Goal: Task Accomplishment & Management: Manage account settings

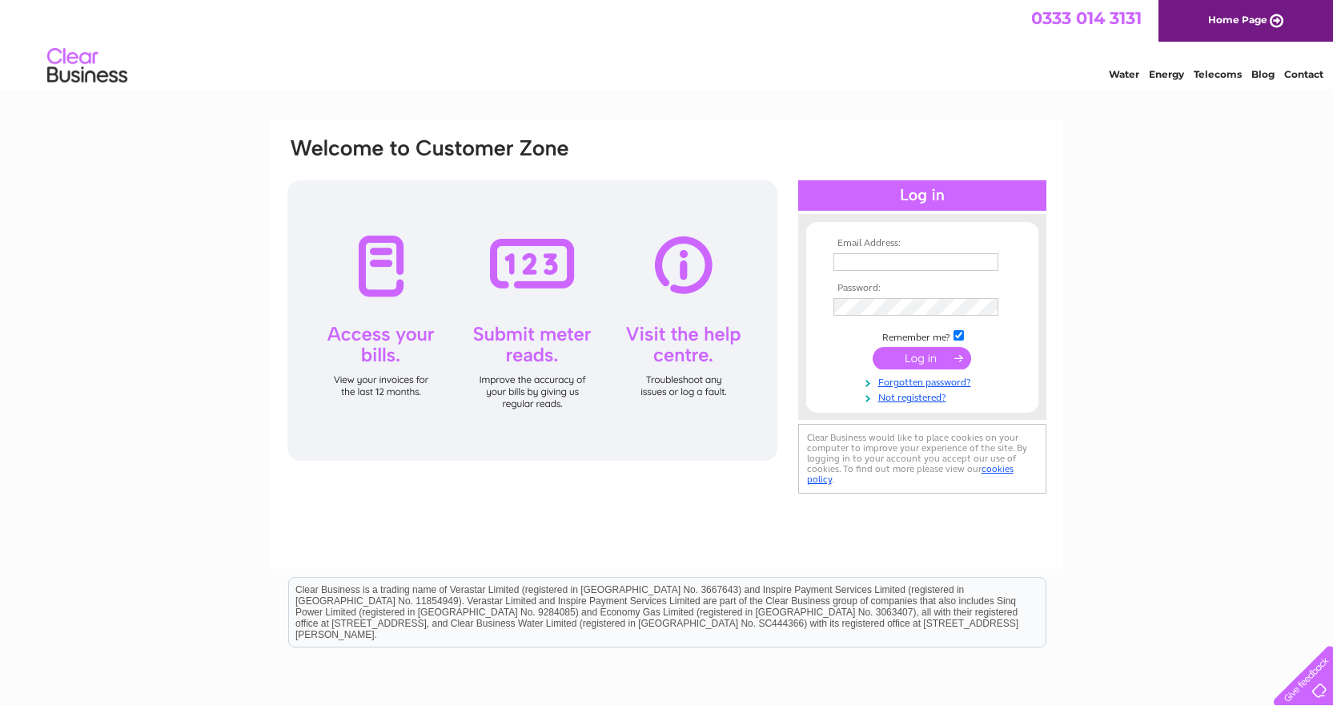
type input "[EMAIL_ADDRESS][DOMAIN_NAME]"
click at [929, 358] on input "submit" at bounding box center [922, 358] width 99 height 22
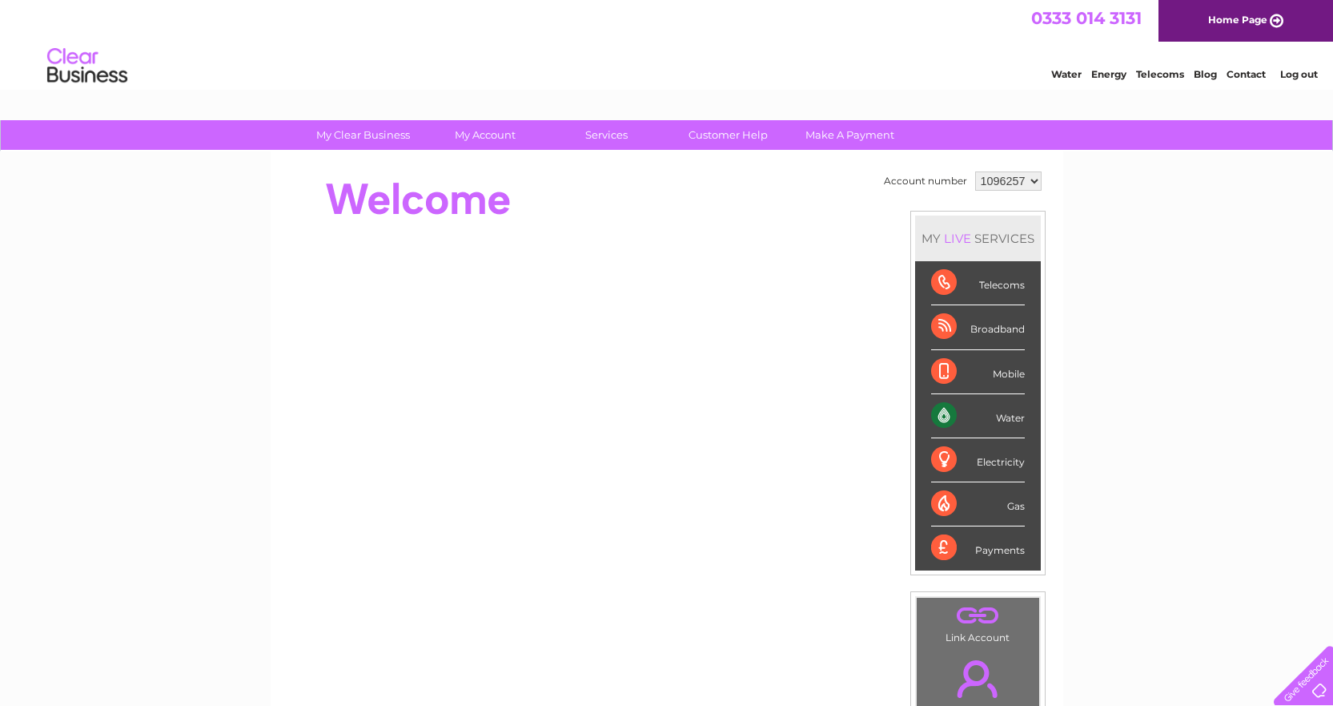
click at [1001, 282] on div "Telecoms" at bounding box center [978, 283] width 94 height 44
click at [945, 283] on div "Telecoms" at bounding box center [978, 283] width 94 height 44
click at [1254, 74] on link "Contact" at bounding box center [1246, 74] width 39 height 12
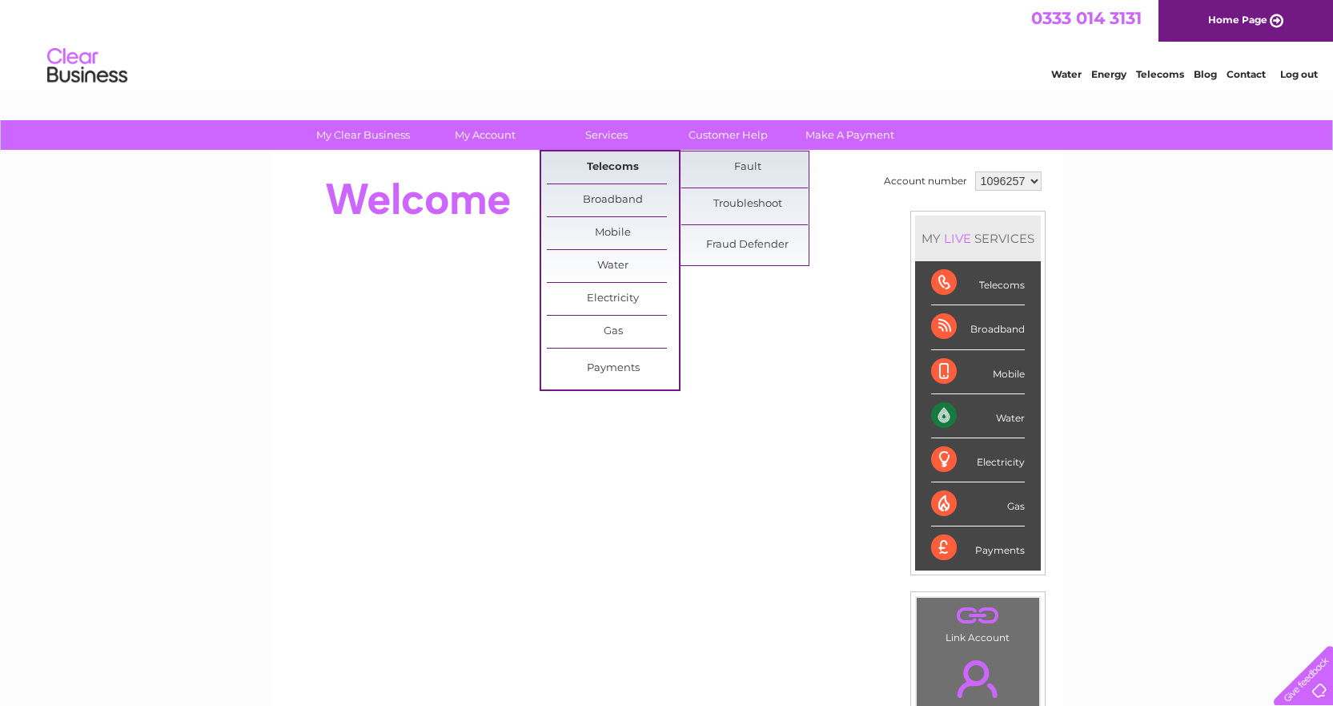
click at [597, 169] on link "Telecoms" at bounding box center [613, 167] width 132 height 32
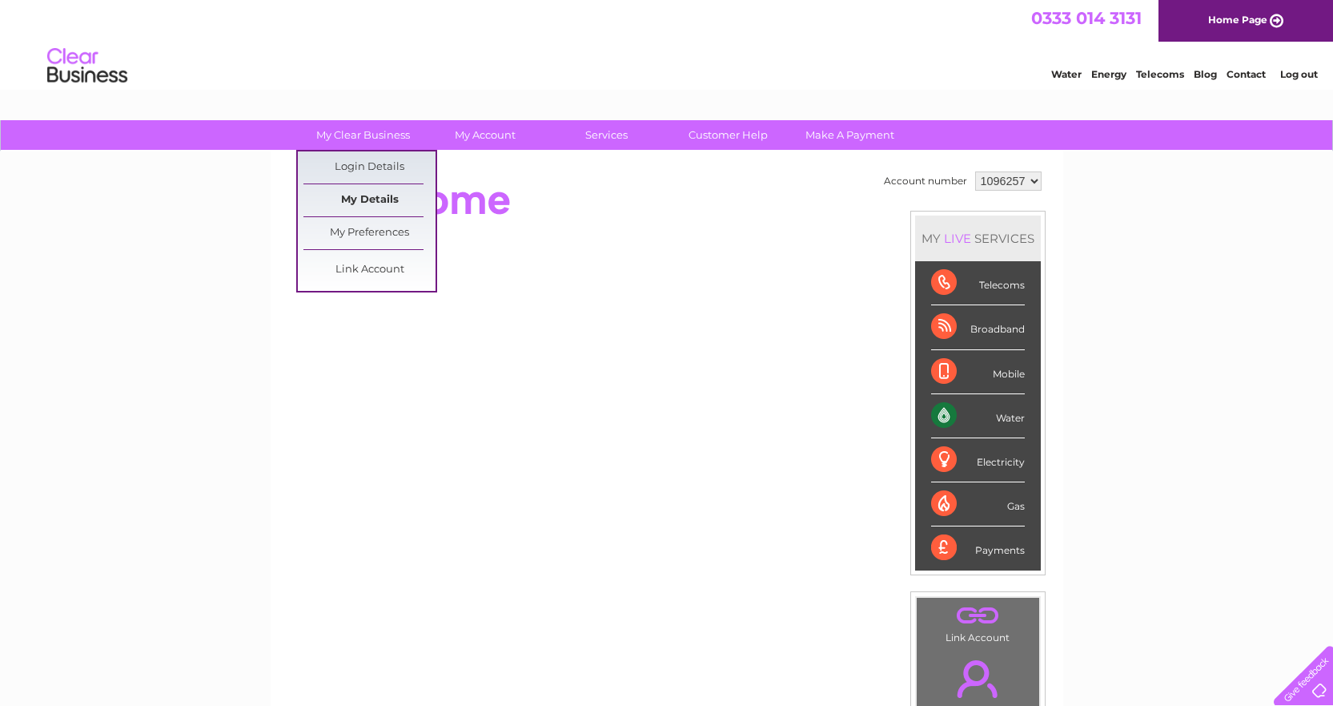
click at [376, 200] on link "My Details" at bounding box center [370, 200] width 132 height 32
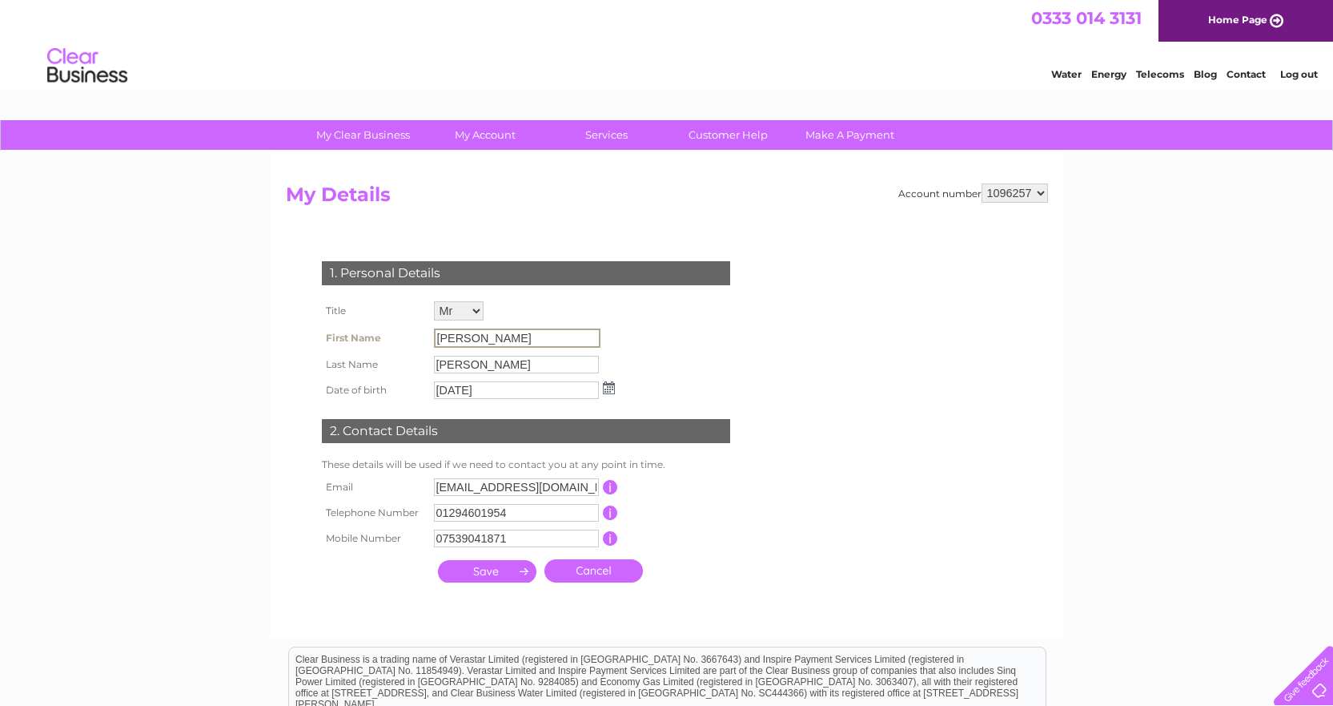
click at [442, 335] on input "[PERSON_NAME]" at bounding box center [517, 337] width 167 height 19
